Goal: Information Seeking & Learning: Learn about a topic

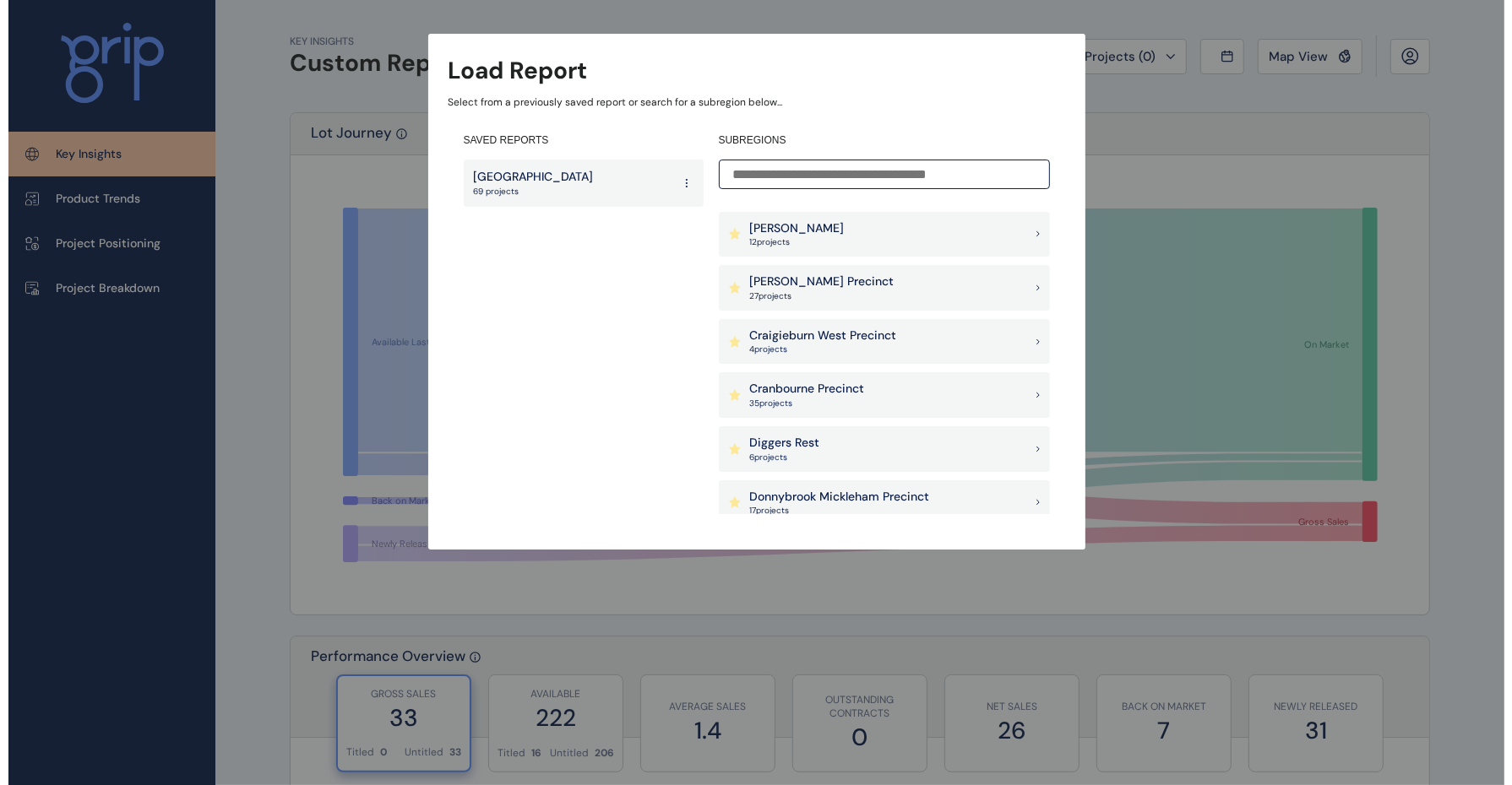
scroll to position [528, 0]
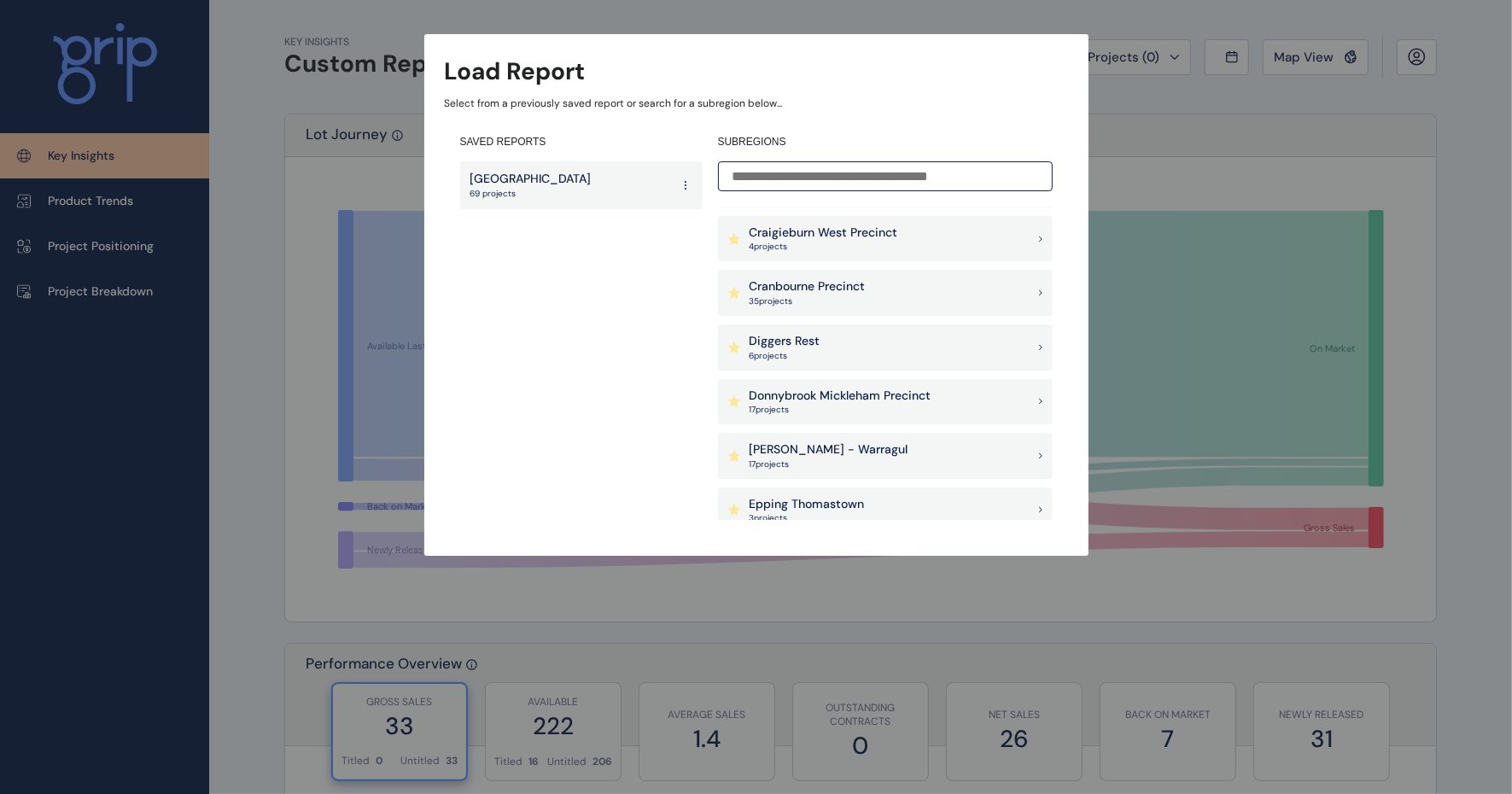
click at [829, 438] on div "Drouin - Warragul 17 project s" at bounding box center [885, 456] width 334 height 46
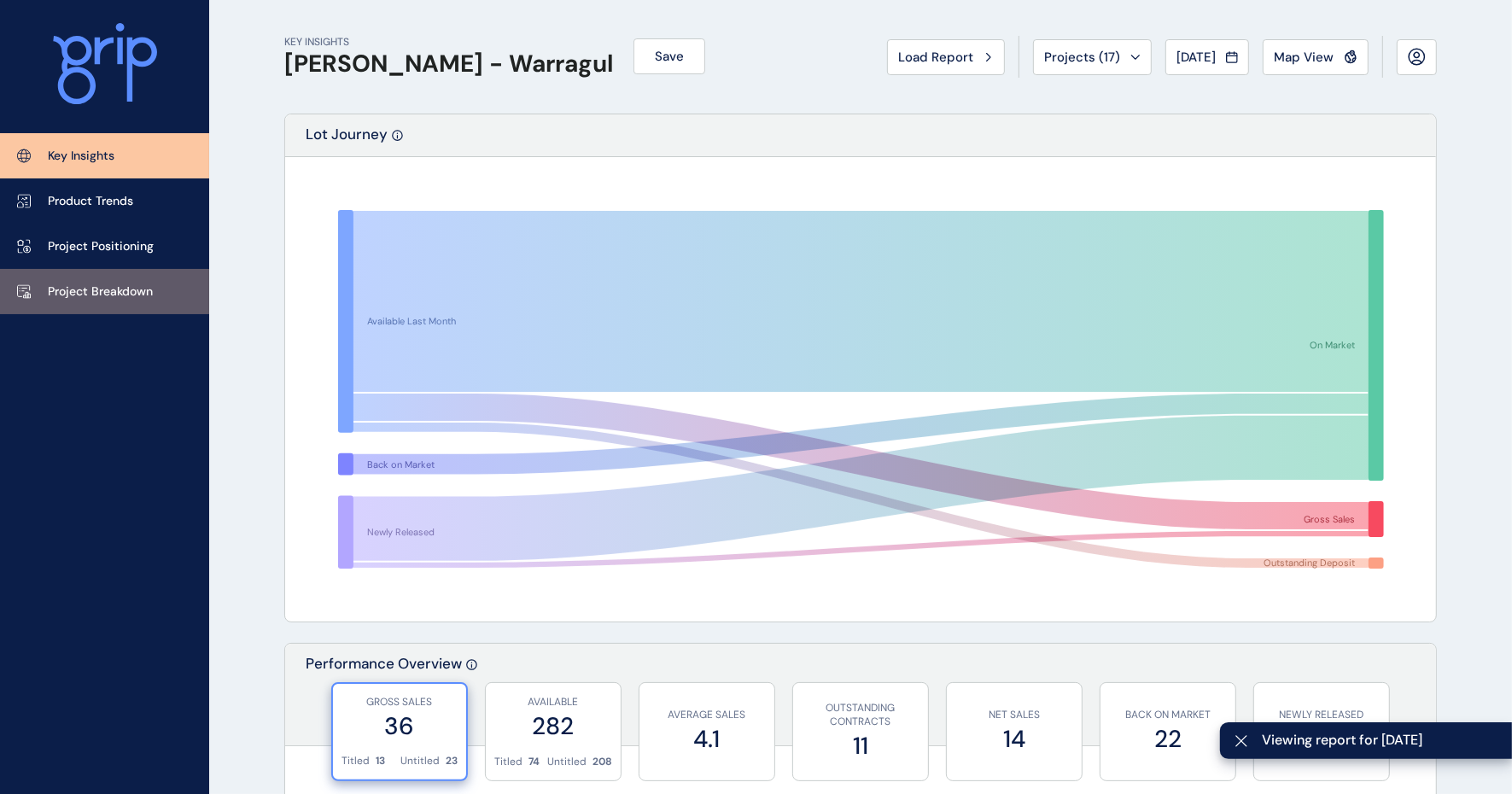
click at [109, 295] on p "Project Breakdown" at bounding box center [100, 291] width 105 height 17
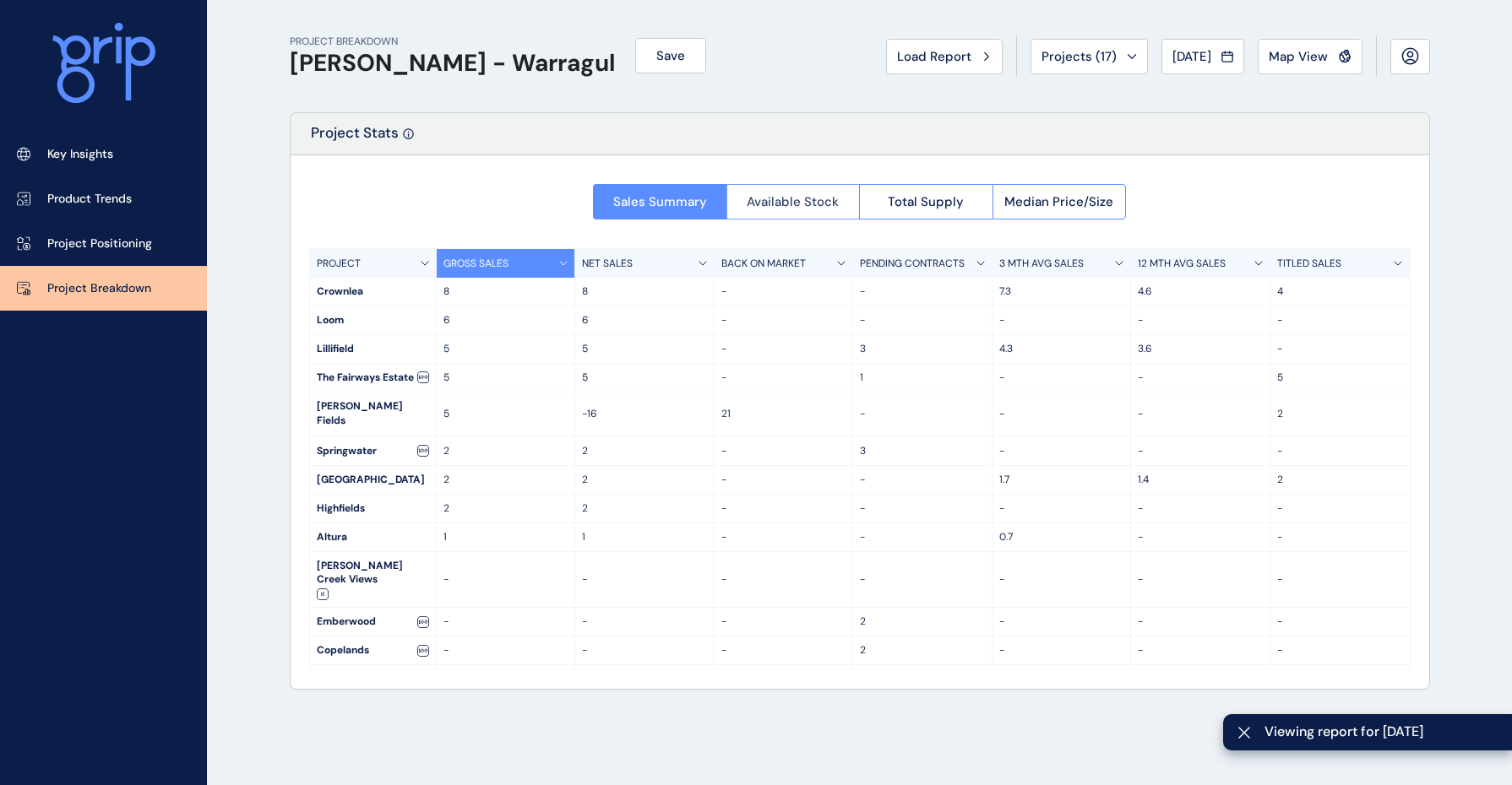
click at [820, 197] on span "Available Stock" at bounding box center [792, 201] width 92 height 17
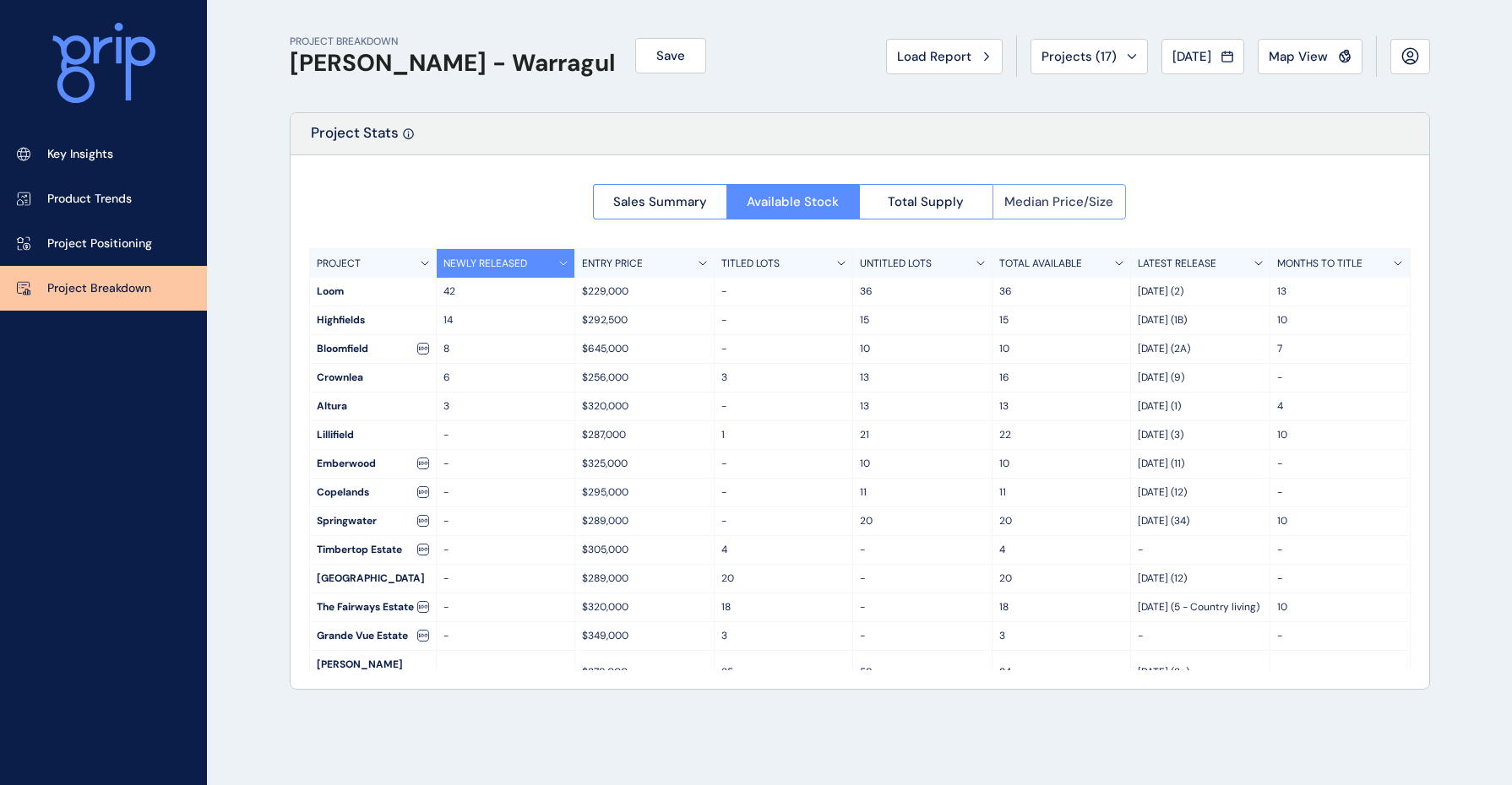
click at [1043, 200] on span "Median Price/Size" at bounding box center [1058, 201] width 109 height 17
